Goal: Book appointment/travel/reservation

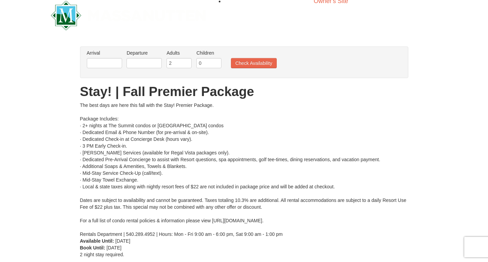
scroll to position [6, 0]
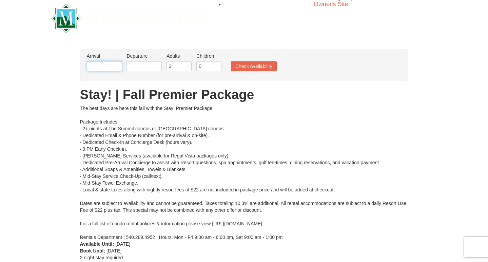
click at [108, 67] on input "text" at bounding box center [104, 66] width 35 height 10
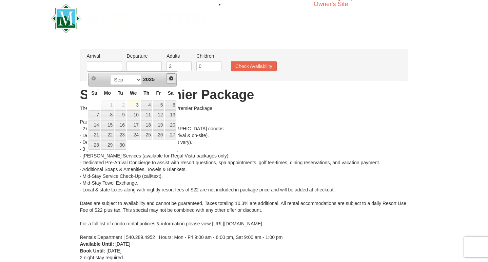
click at [169, 76] on span "Next" at bounding box center [171, 78] width 5 height 5
click at [139, 145] on link "26" at bounding box center [133, 145] width 13 height 10
type input "[DATE]"
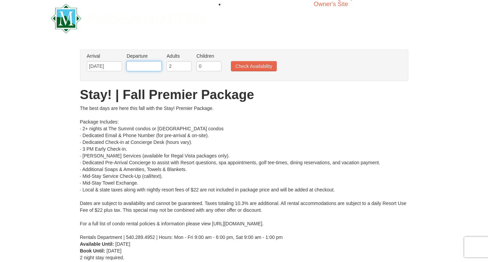
click at [154, 67] on input "text" at bounding box center [144, 66] width 35 height 10
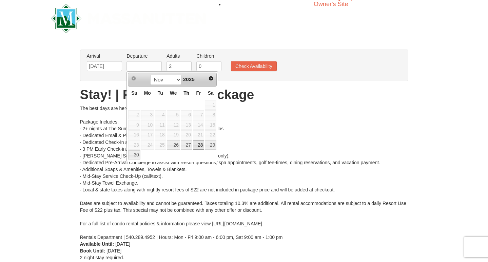
click at [204, 146] on link "28" at bounding box center [199, 145] width 12 height 10
type input "[DATE]"
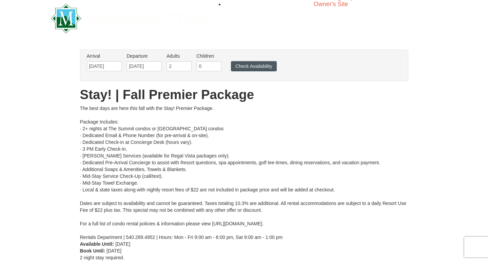
click at [251, 70] on button "Check Availability" at bounding box center [254, 66] width 46 height 10
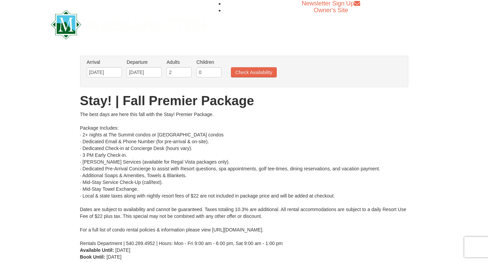
scroll to position [8, 0]
